Goal: Check status: Check status

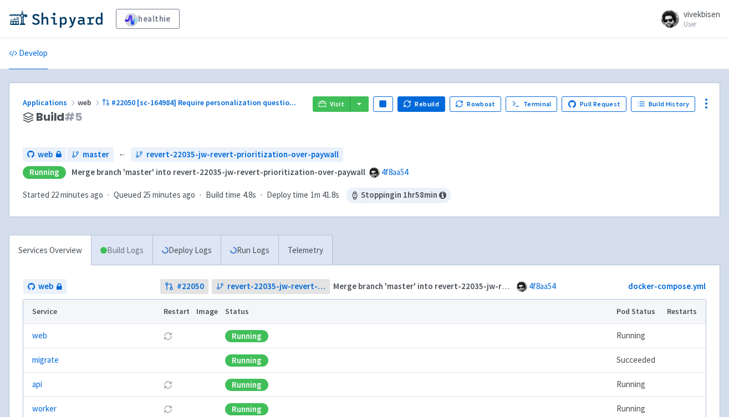
click at [140, 247] on link "Build Logs" at bounding box center [121, 251] width 61 height 30
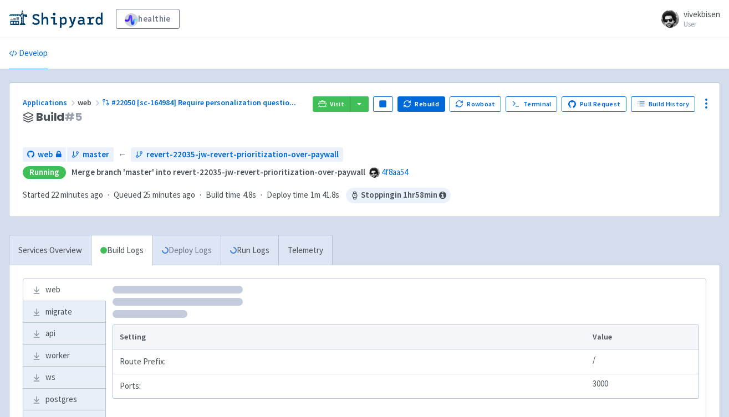
click at [198, 252] on link "Deploy Logs" at bounding box center [186, 251] width 68 height 30
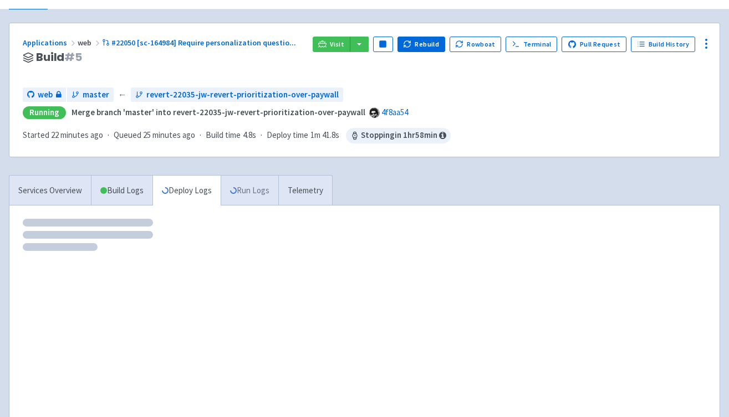
scroll to position [61, 0]
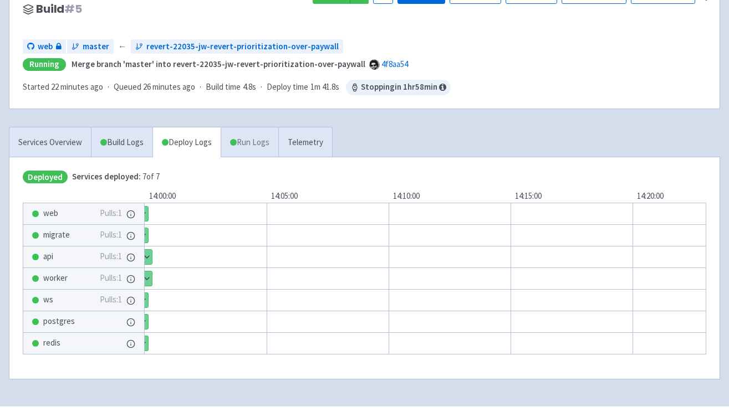
scroll to position [118, 0]
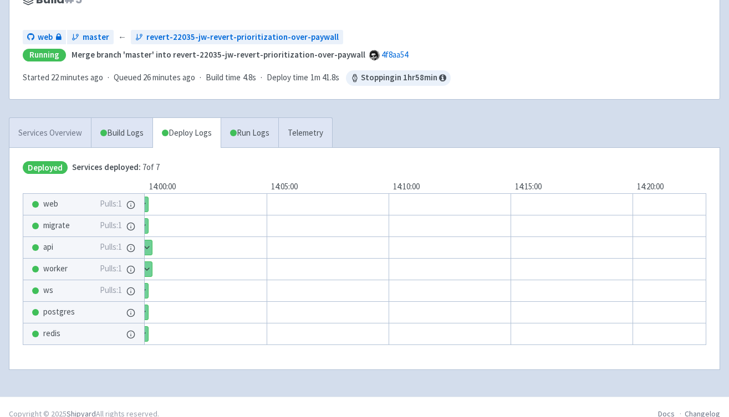
click at [69, 131] on link "Services Overview" at bounding box center [49, 133] width 81 height 30
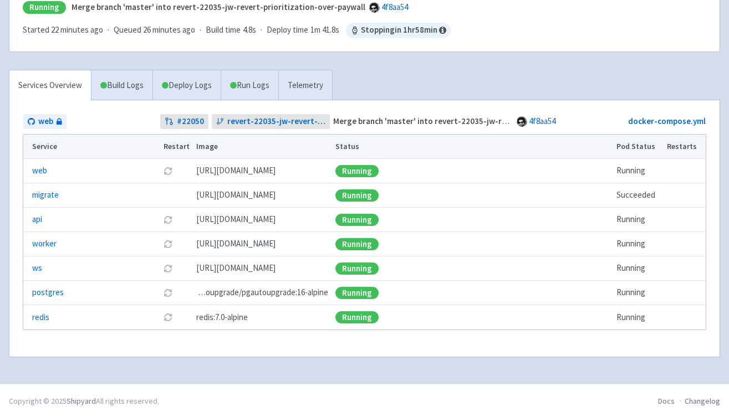
scroll to position [166, 0]
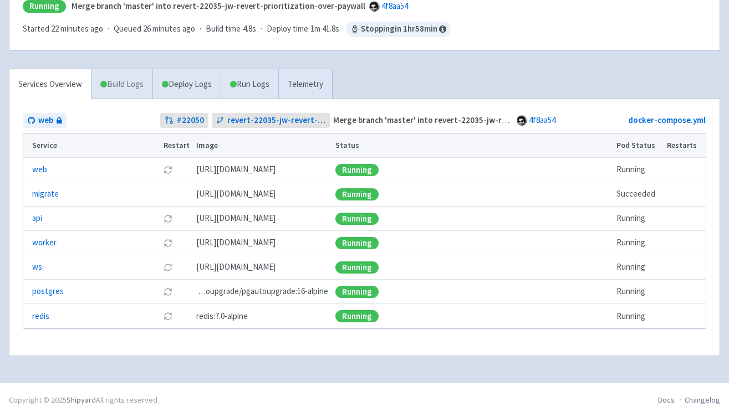
click at [143, 85] on link "Build Logs" at bounding box center [121, 84] width 61 height 30
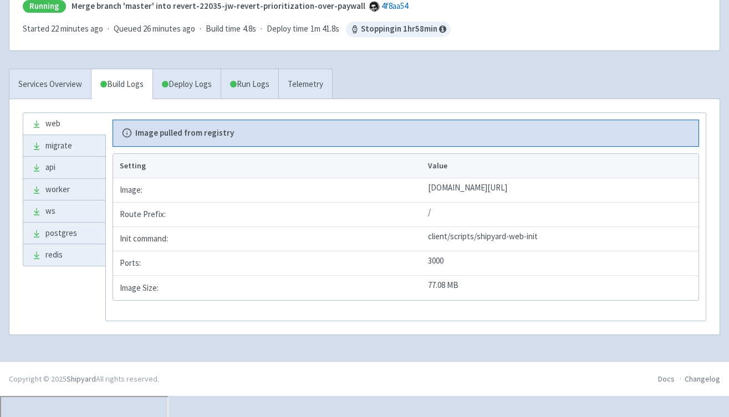
scroll to position [145, 0]
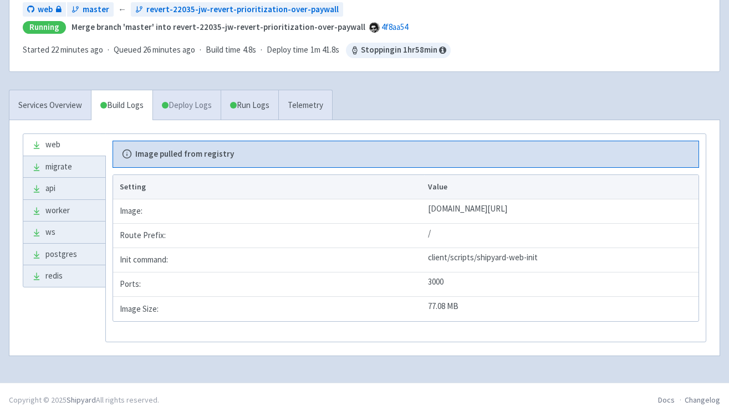
click at [182, 101] on link "Deploy Logs" at bounding box center [186, 105] width 68 height 30
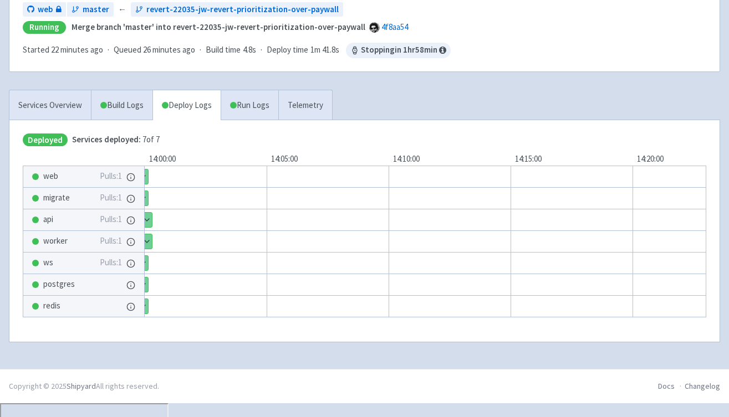
scroll to position [131, 0]
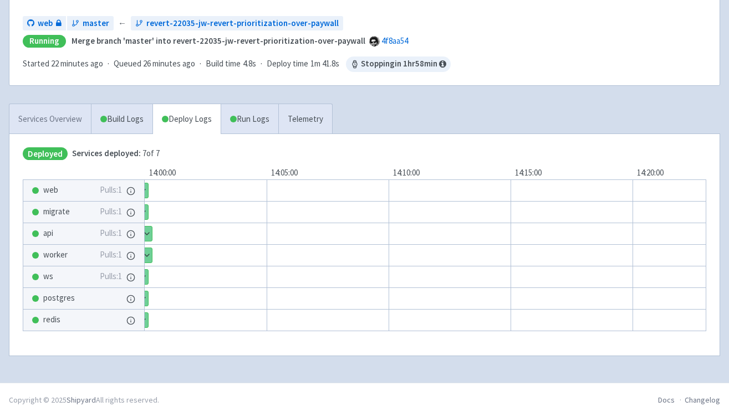
click at [69, 113] on link "Services Overview" at bounding box center [49, 119] width 81 height 30
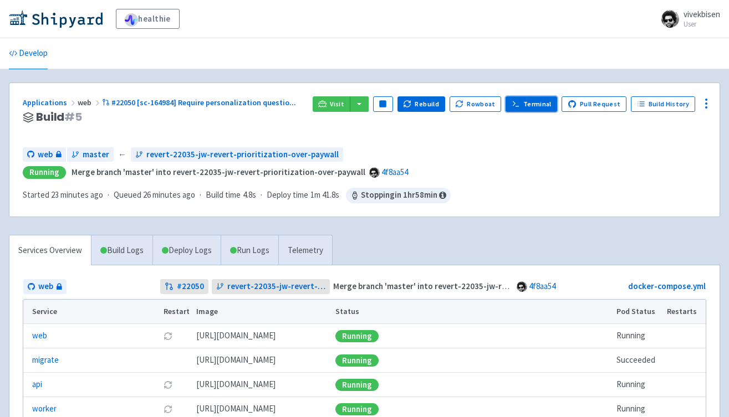
click at [536, 108] on link "Terminal" at bounding box center [532, 104] width 52 height 16
click at [590, 104] on link "Pull Request" at bounding box center [594, 104] width 65 height 16
